Goal: Task Accomplishment & Management: Use online tool/utility

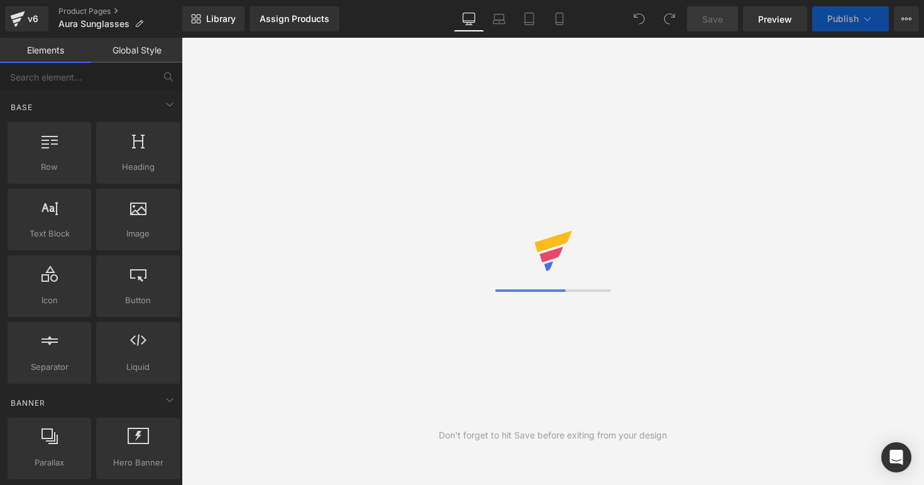
click at [500, 20] on icon at bounding box center [499, 19] width 13 height 13
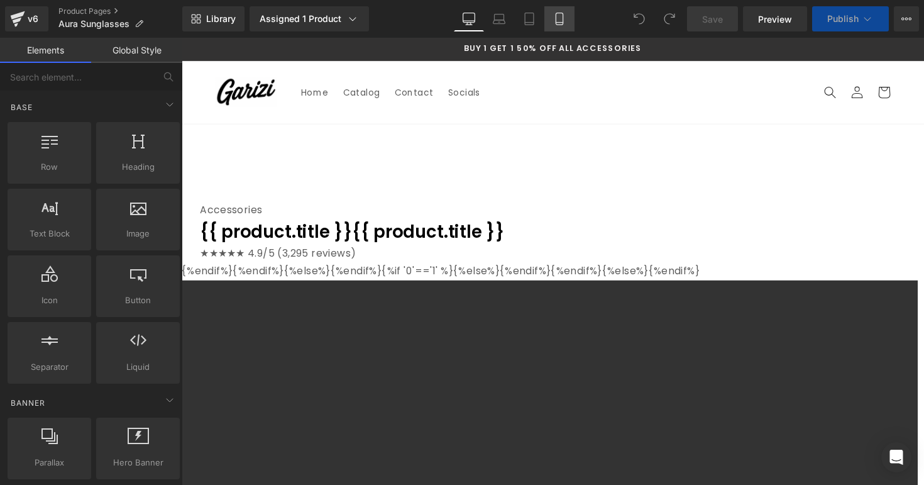
click at [557, 23] on icon at bounding box center [559, 23] width 7 height 0
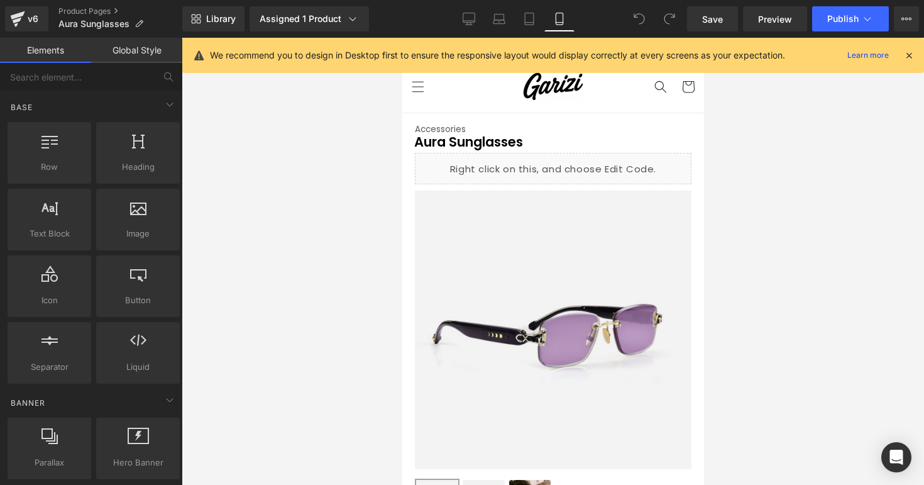
click at [916, 65] on div "We recommend you to design in Desktop first to ensure the responsive layout wou…" at bounding box center [553, 55] width 742 height 35
click at [911, 55] on icon at bounding box center [909, 55] width 11 height 11
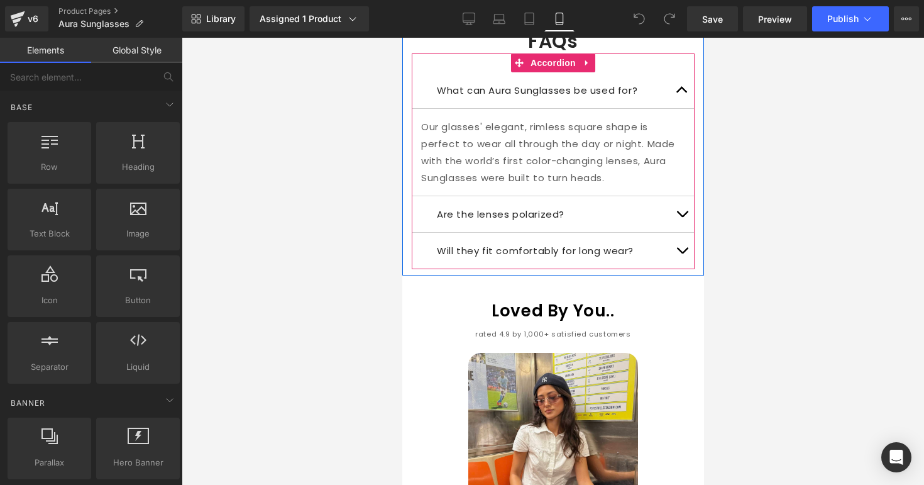
scroll to position [1180, 0]
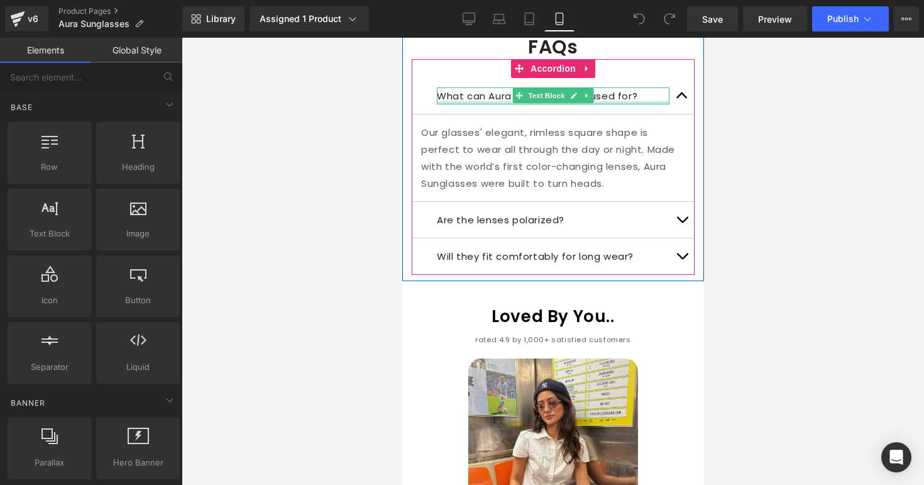
click at [626, 87] on div "What can Aura Sunglasses be used for? Text Block" at bounding box center [552, 95] width 233 height 17
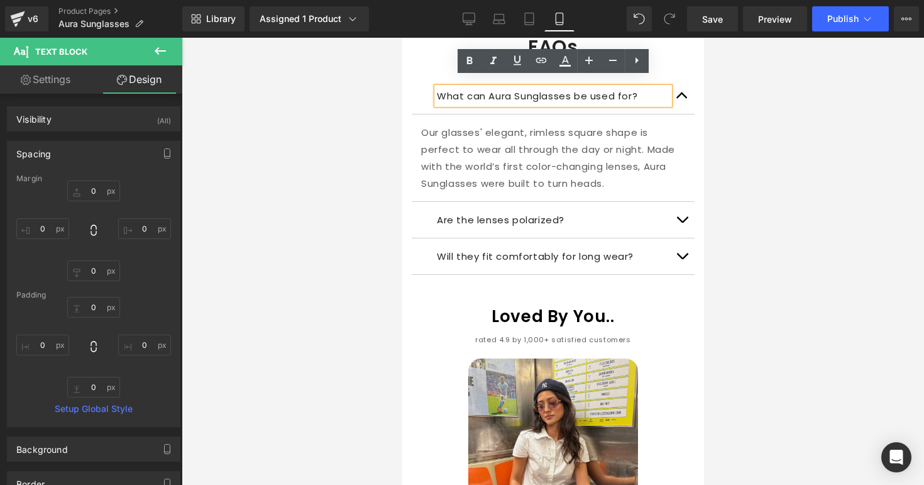
scroll to position [1133, 0]
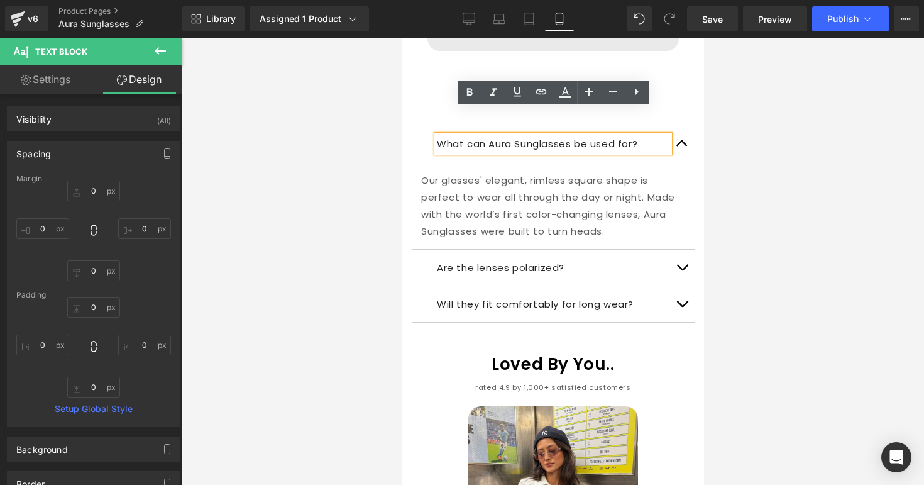
click at [698, 111] on div "Icon 30-Day Free Returns Text Block We'll provide free refunds and returns at n…" at bounding box center [553, 153] width 302 height 340
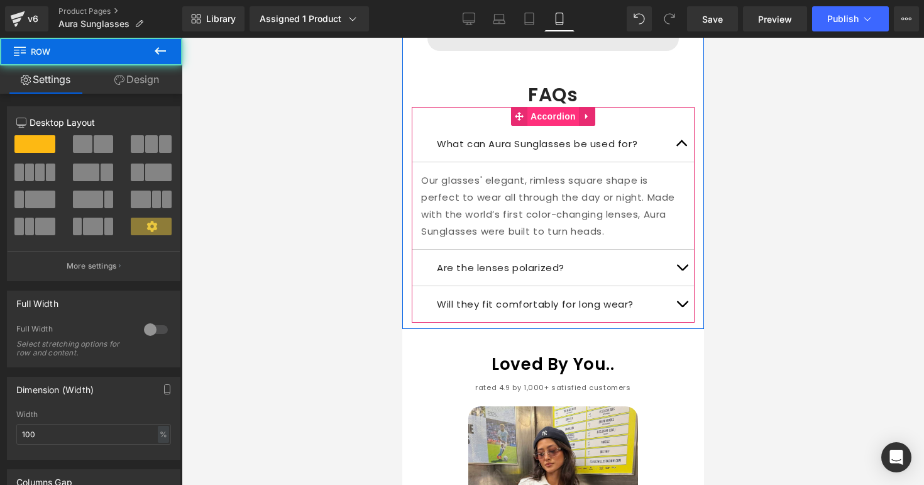
click at [540, 107] on span "Accordion" at bounding box center [553, 116] width 52 height 19
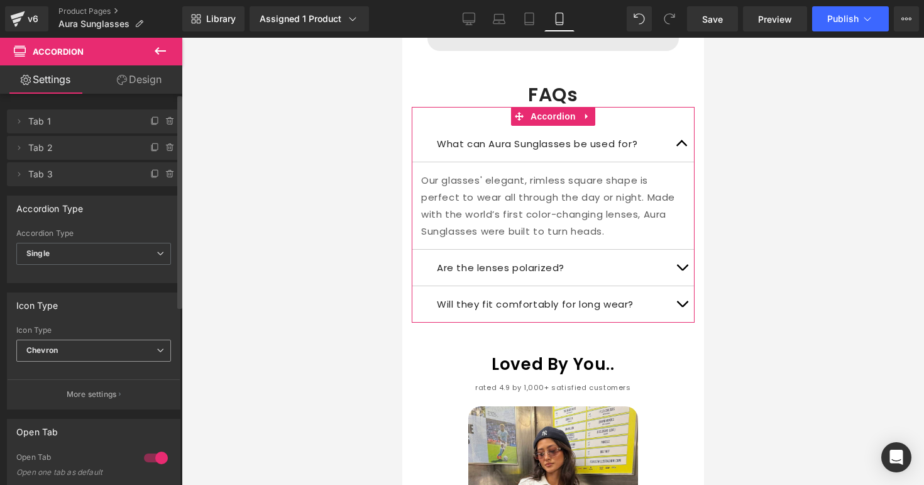
click at [48, 344] on span "Chevron" at bounding box center [93, 351] width 155 height 22
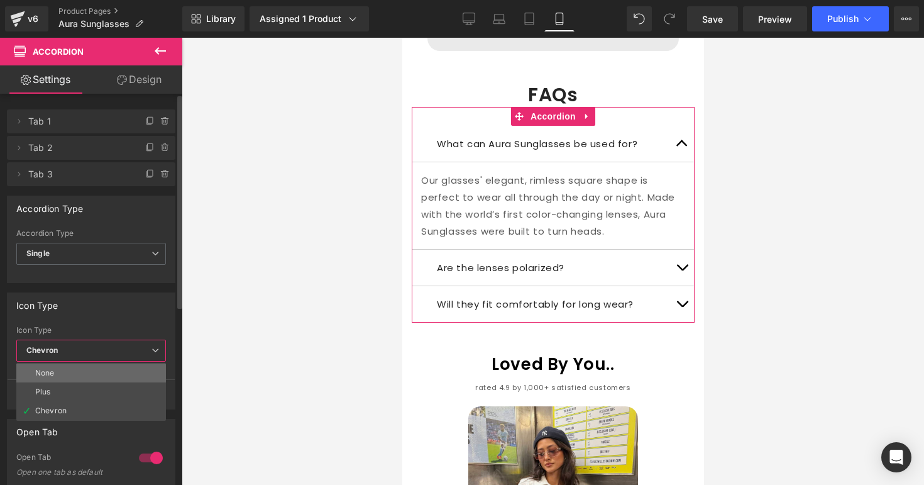
click at [53, 374] on div "None" at bounding box center [44, 373] width 19 height 9
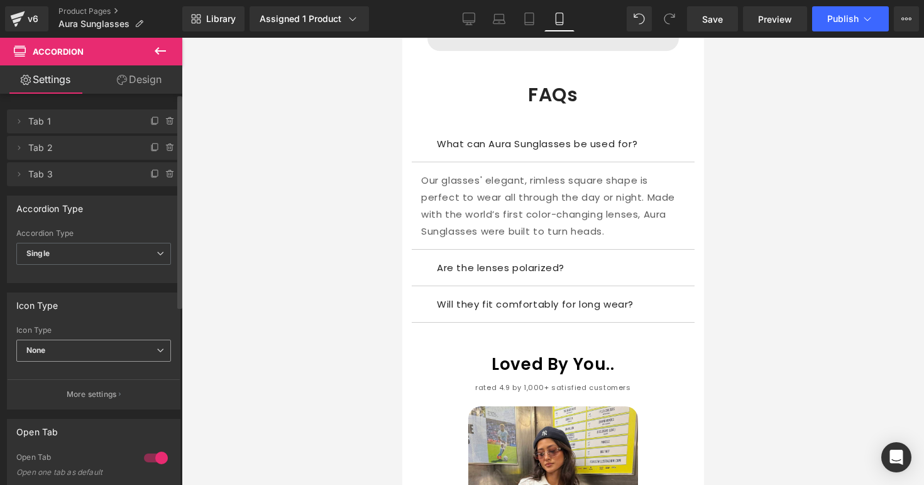
click at [69, 348] on span "None" at bounding box center [93, 351] width 155 height 22
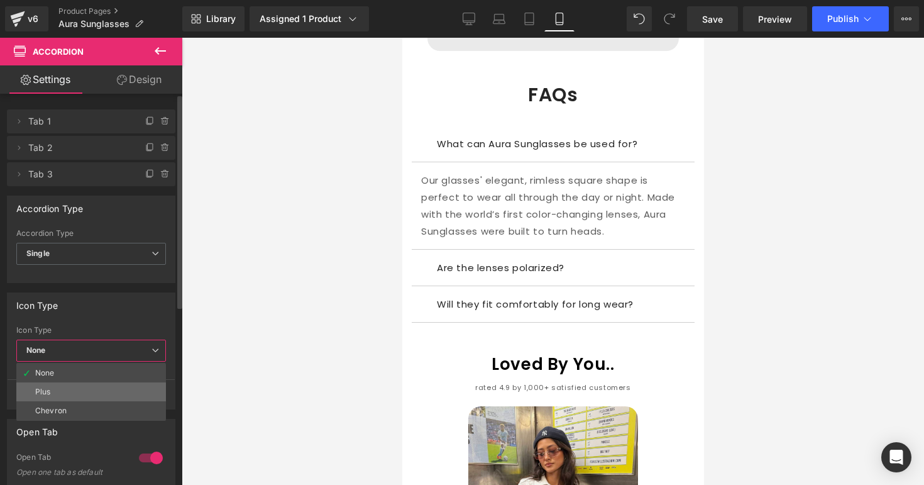
click at [58, 391] on li "Plus" at bounding box center [91, 391] width 150 height 19
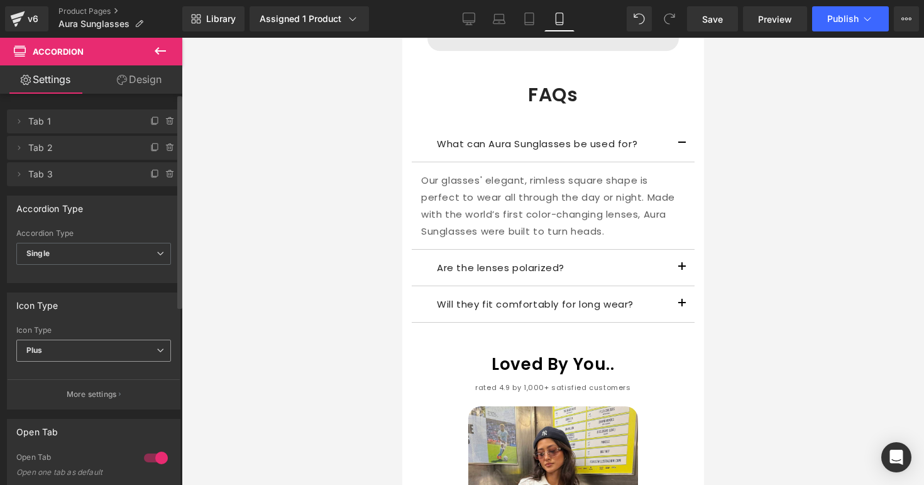
click at [88, 353] on span "Plus" at bounding box center [93, 351] width 155 height 22
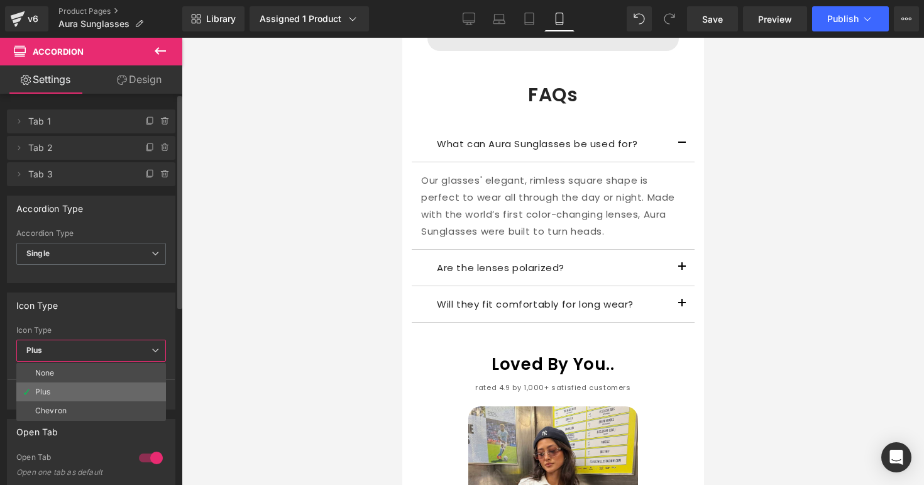
click at [75, 396] on li "Plus" at bounding box center [91, 391] width 150 height 19
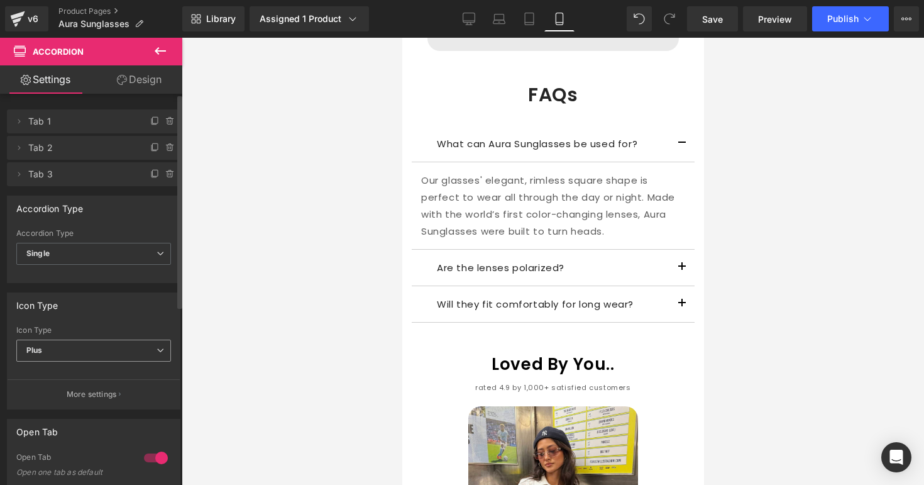
click at [91, 351] on span "Plus" at bounding box center [93, 351] width 155 height 22
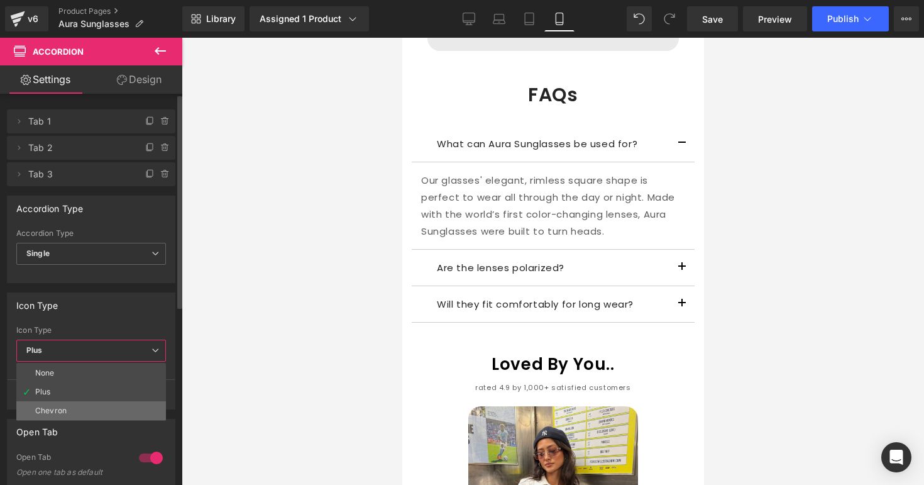
click at [86, 409] on li "Chevron" at bounding box center [91, 410] width 150 height 19
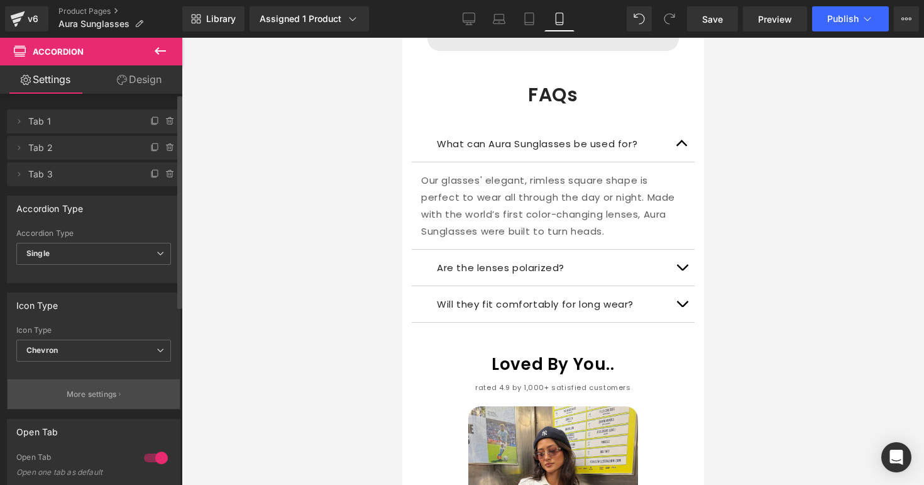
click at [91, 397] on p "More settings" at bounding box center [92, 394] width 50 height 11
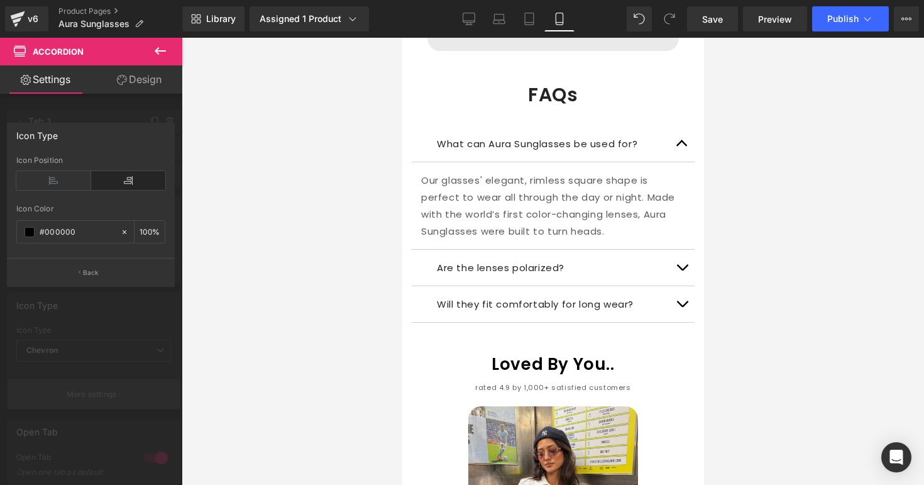
click at [91, 397] on div at bounding box center [91, 264] width 182 height 453
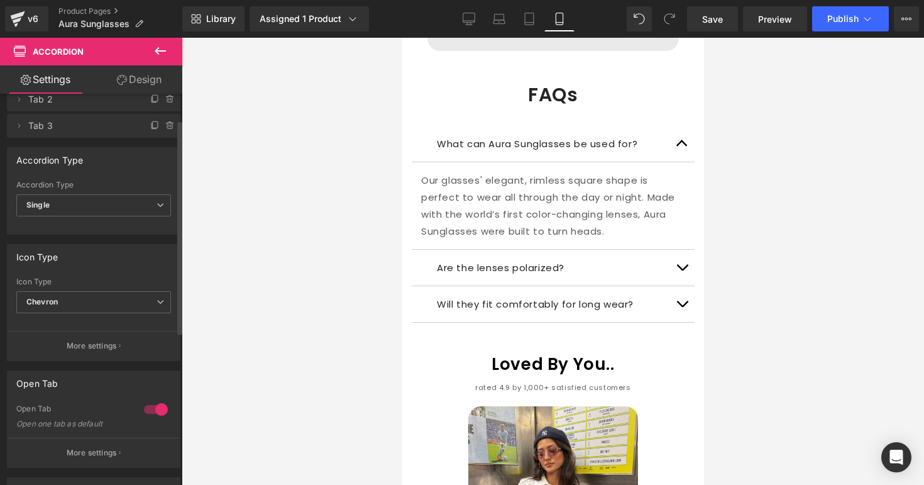
scroll to position [51, 0]
click at [152, 407] on div at bounding box center [156, 407] width 30 height 20
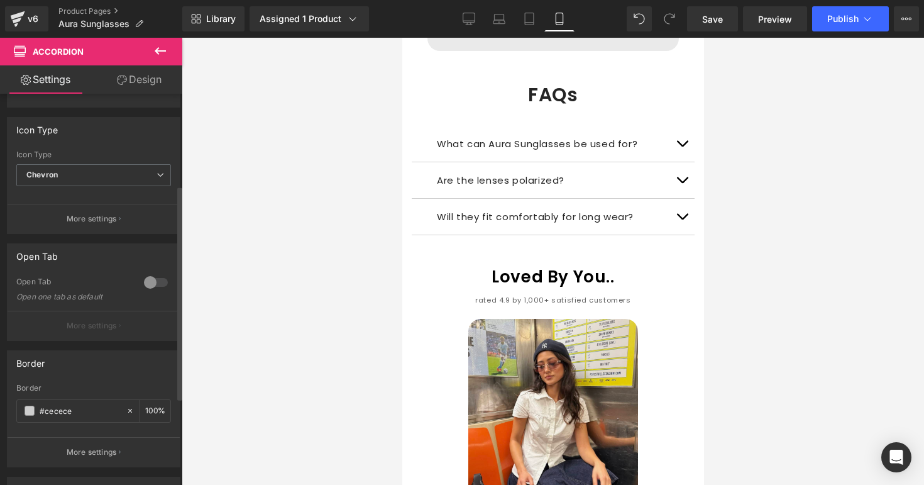
scroll to position [179, 0]
click at [149, 283] on div at bounding box center [156, 279] width 30 height 20
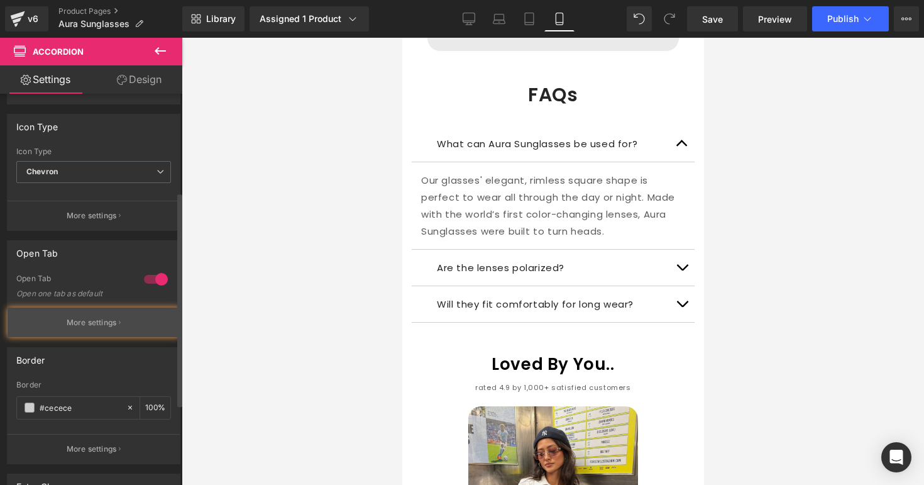
click at [106, 323] on p "More settings" at bounding box center [92, 322] width 50 height 11
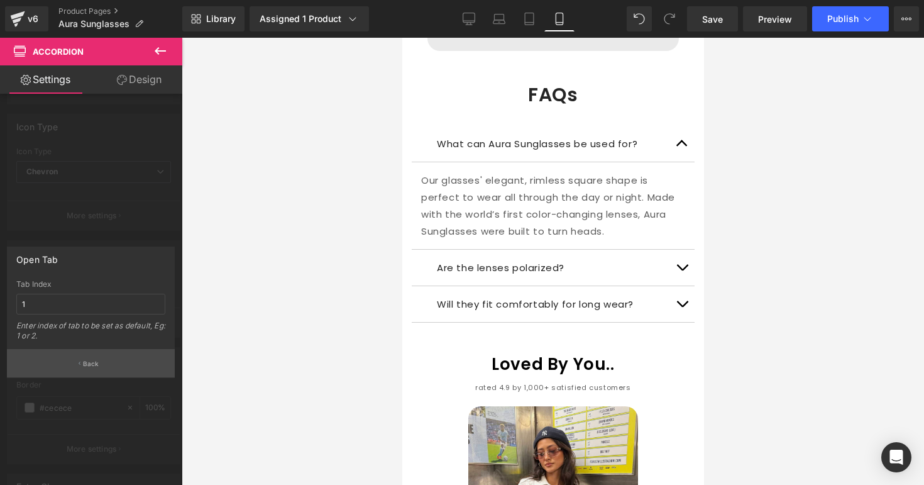
click at [102, 365] on button "Back" at bounding box center [91, 363] width 168 height 28
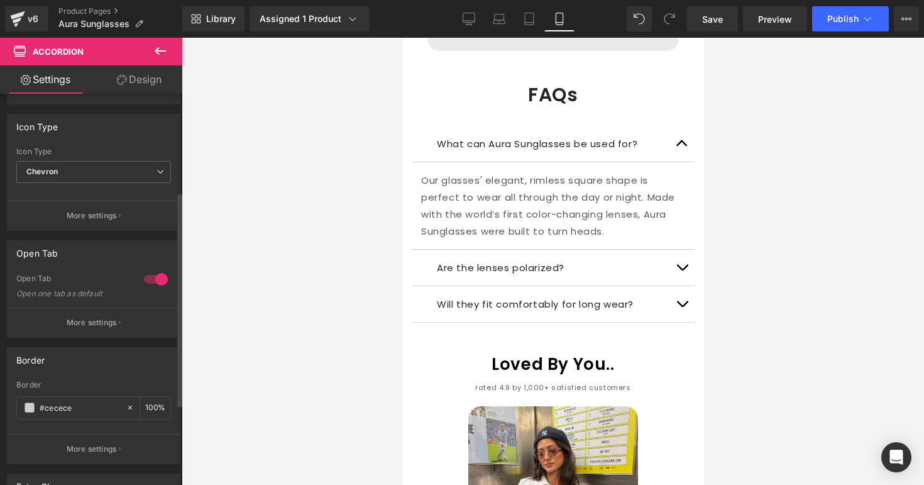
click at [155, 279] on div at bounding box center [156, 279] width 30 height 20
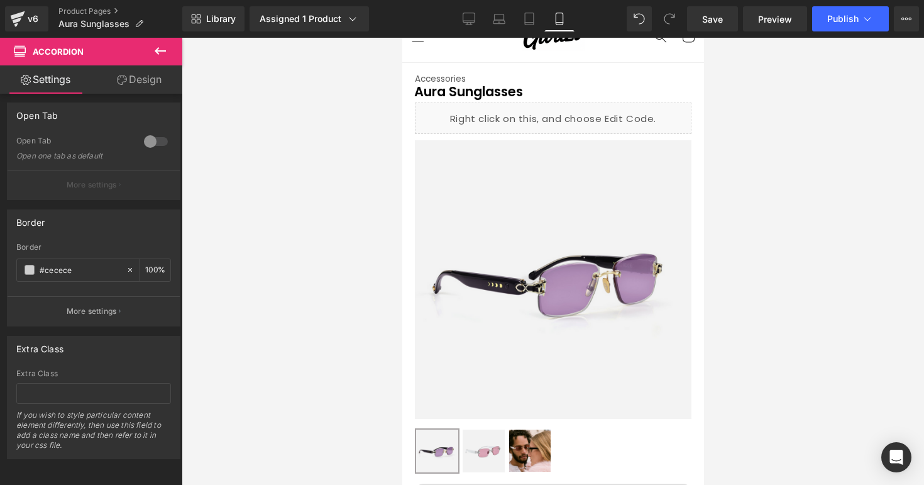
scroll to position [0, 0]
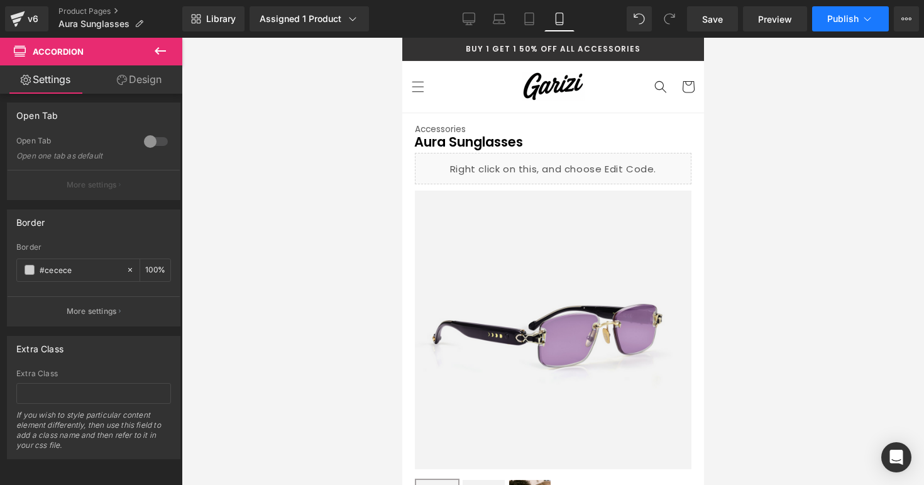
click at [834, 22] on span "Publish" at bounding box center [843, 19] width 31 height 10
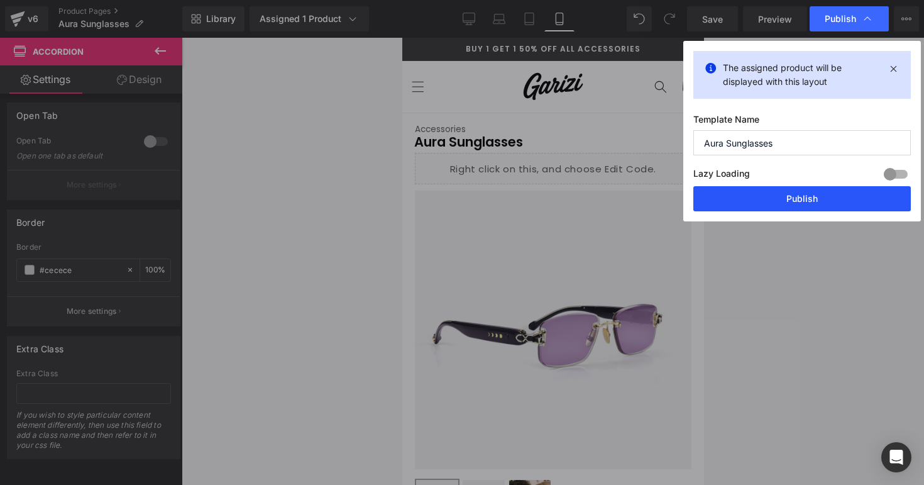
click at [737, 191] on button "Publish" at bounding box center [803, 198] width 218 height 25
